Goal: Information Seeking & Learning: Learn about a topic

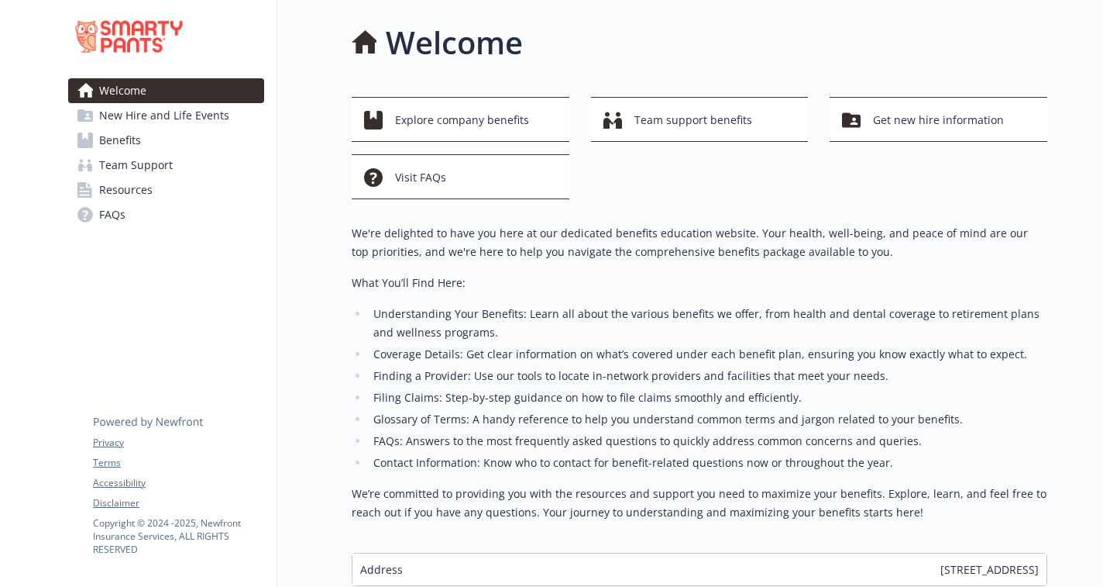
scroll to position [111, 0]
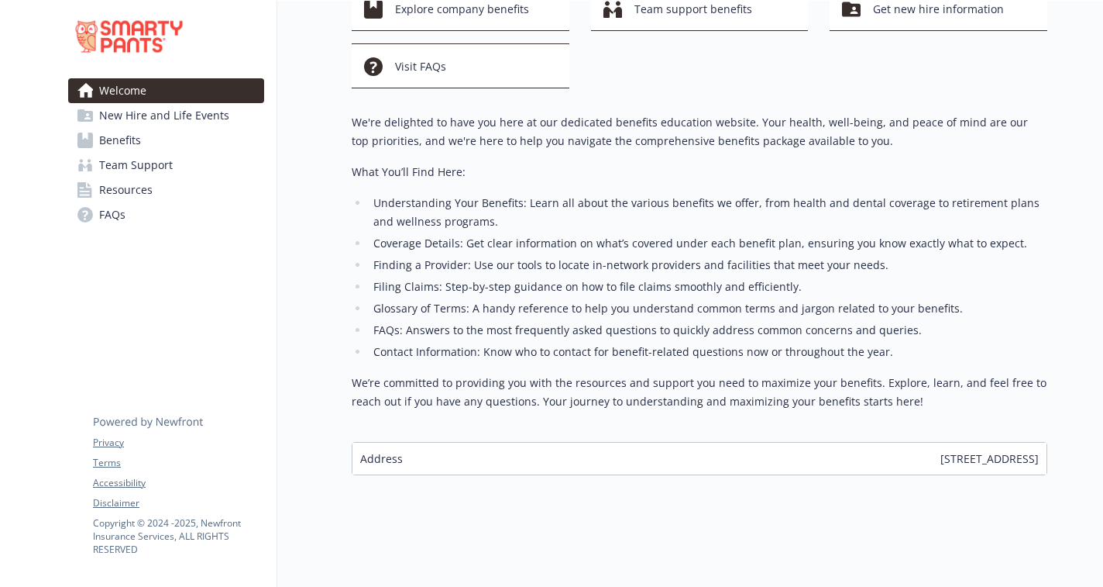
click at [126, 211] on link "FAQs" at bounding box center [166, 214] width 196 height 25
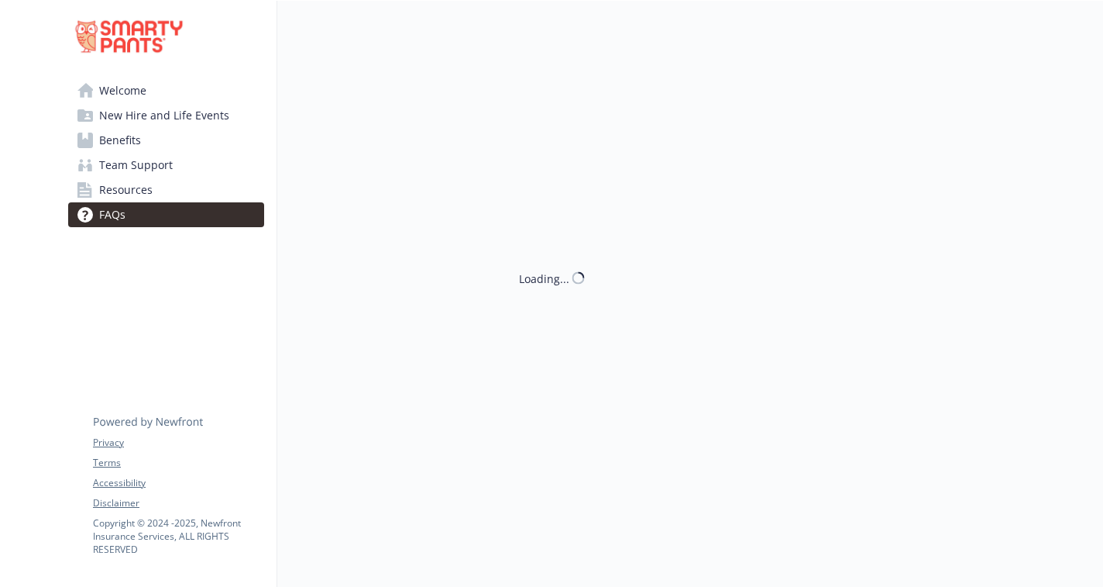
scroll to position [111, 0]
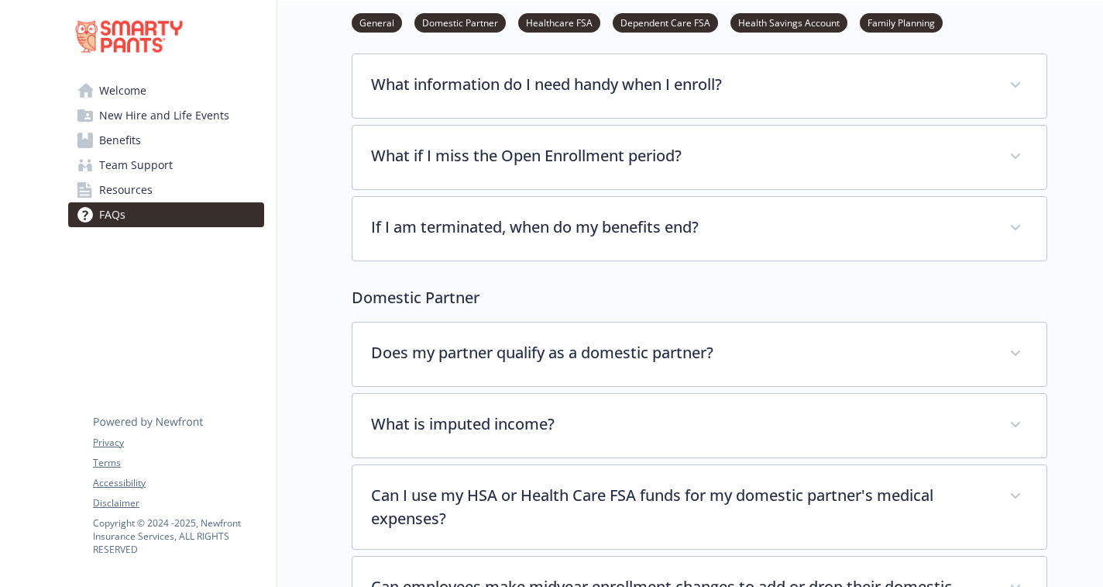
click at [153, 159] on span "Team Support" at bounding box center [136, 165] width 74 height 25
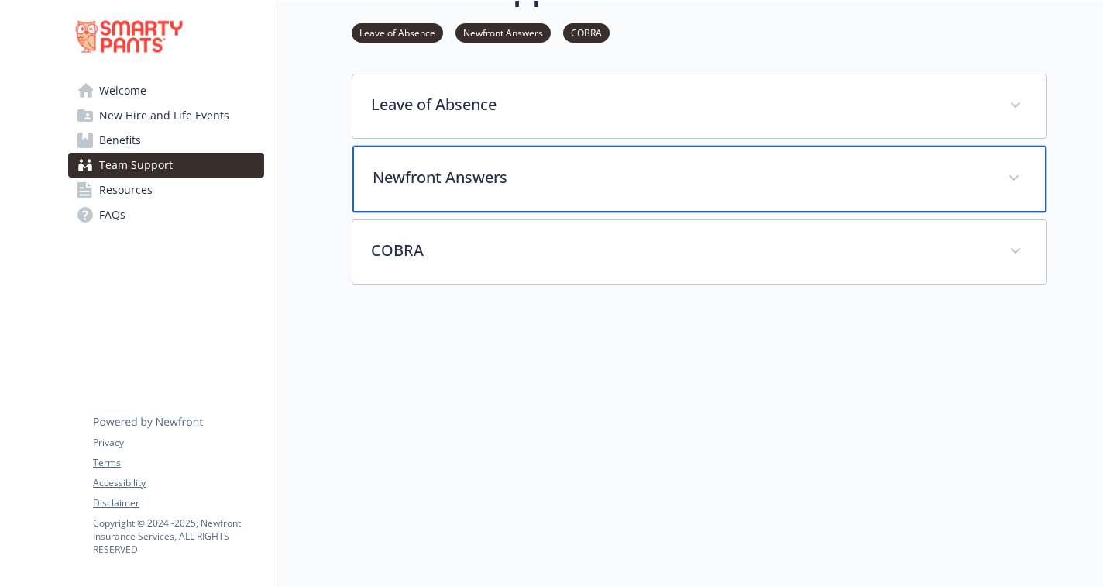
scroll to position [58, 0]
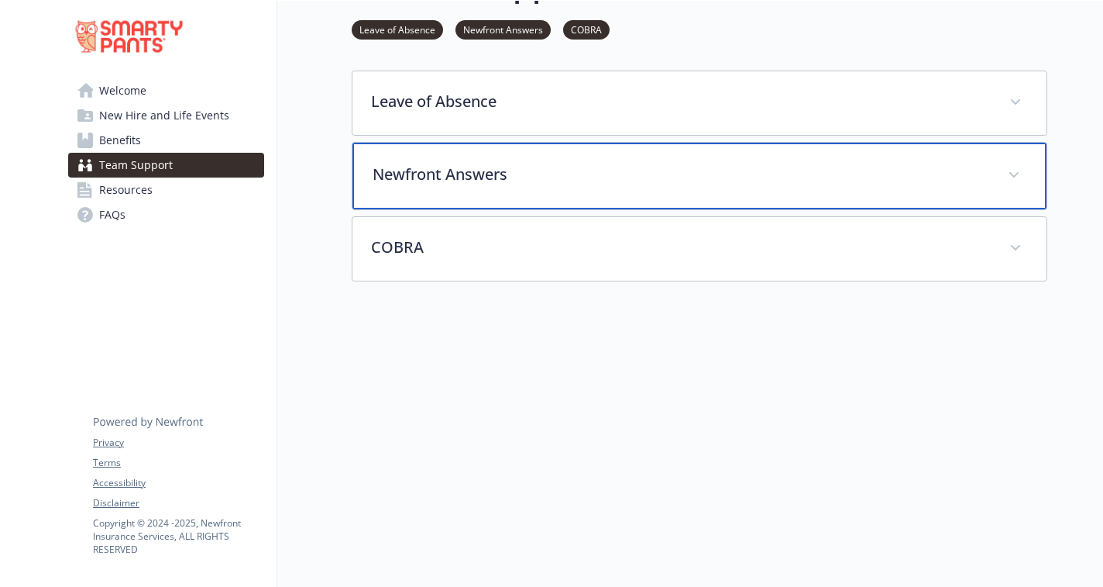
click at [457, 198] on div "Newfront Answers" at bounding box center [700, 176] width 694 height 67
